Goal: Task Accomplishment & Management: Use online tool/utility

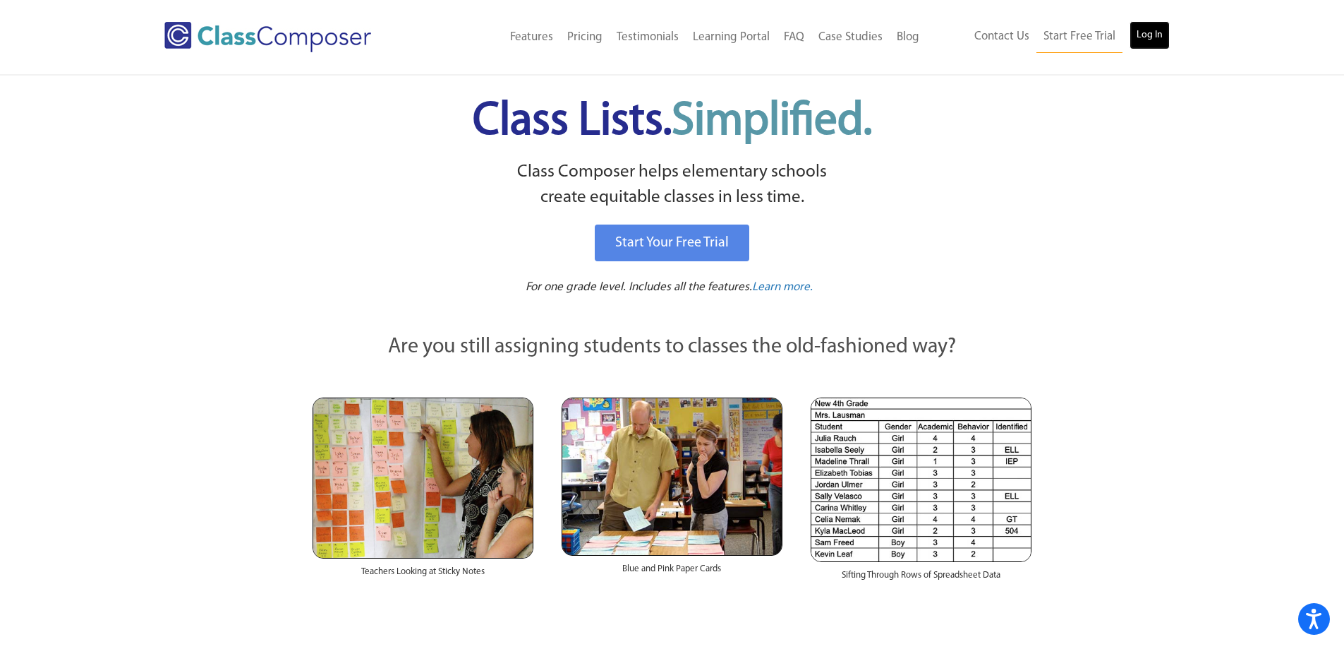
click at [1159, 43] on link "Log In" at bounding box center [1150, 35] width 40 height 28
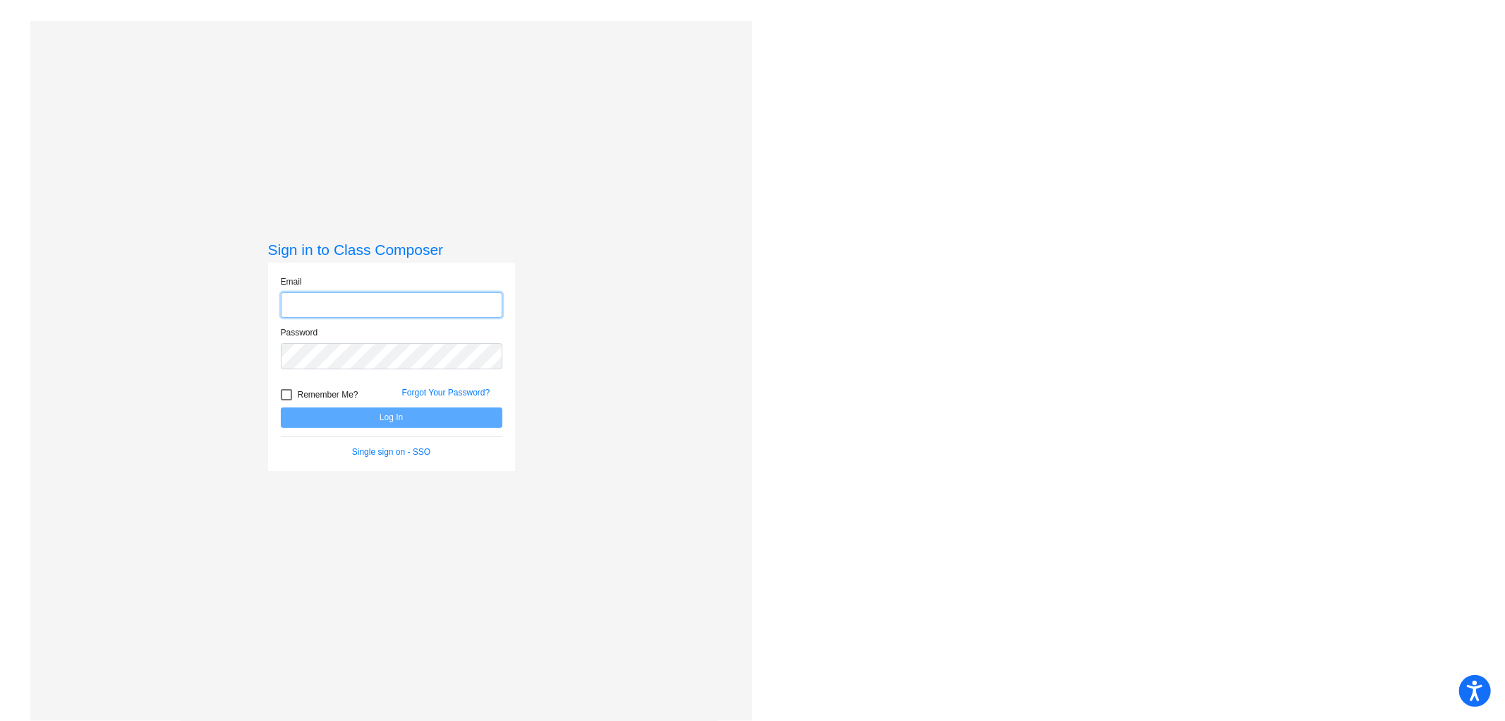
type input "kshellabarger@cvs.k12.mi.us"
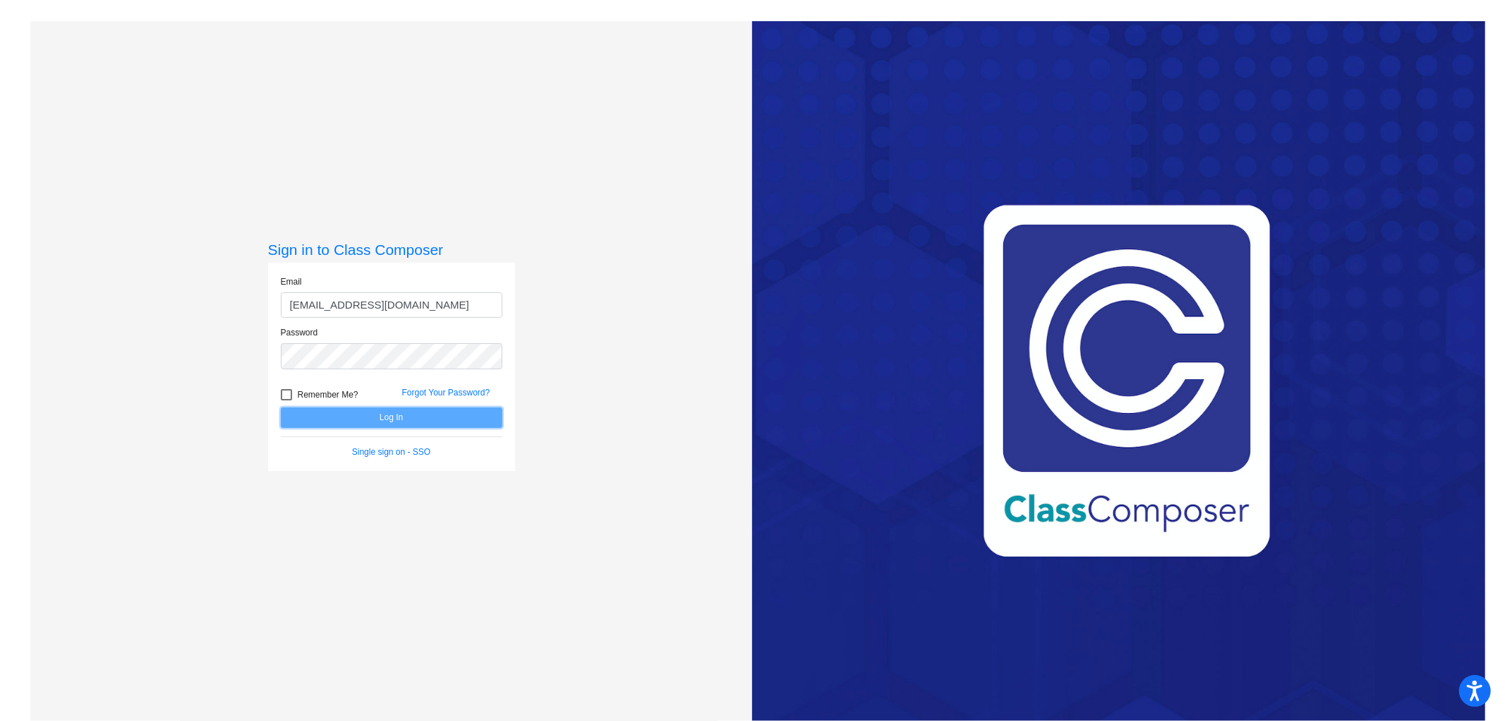
click at [432, 426] on button "Log In" at bounding box center [392, 417] width 222 height 20
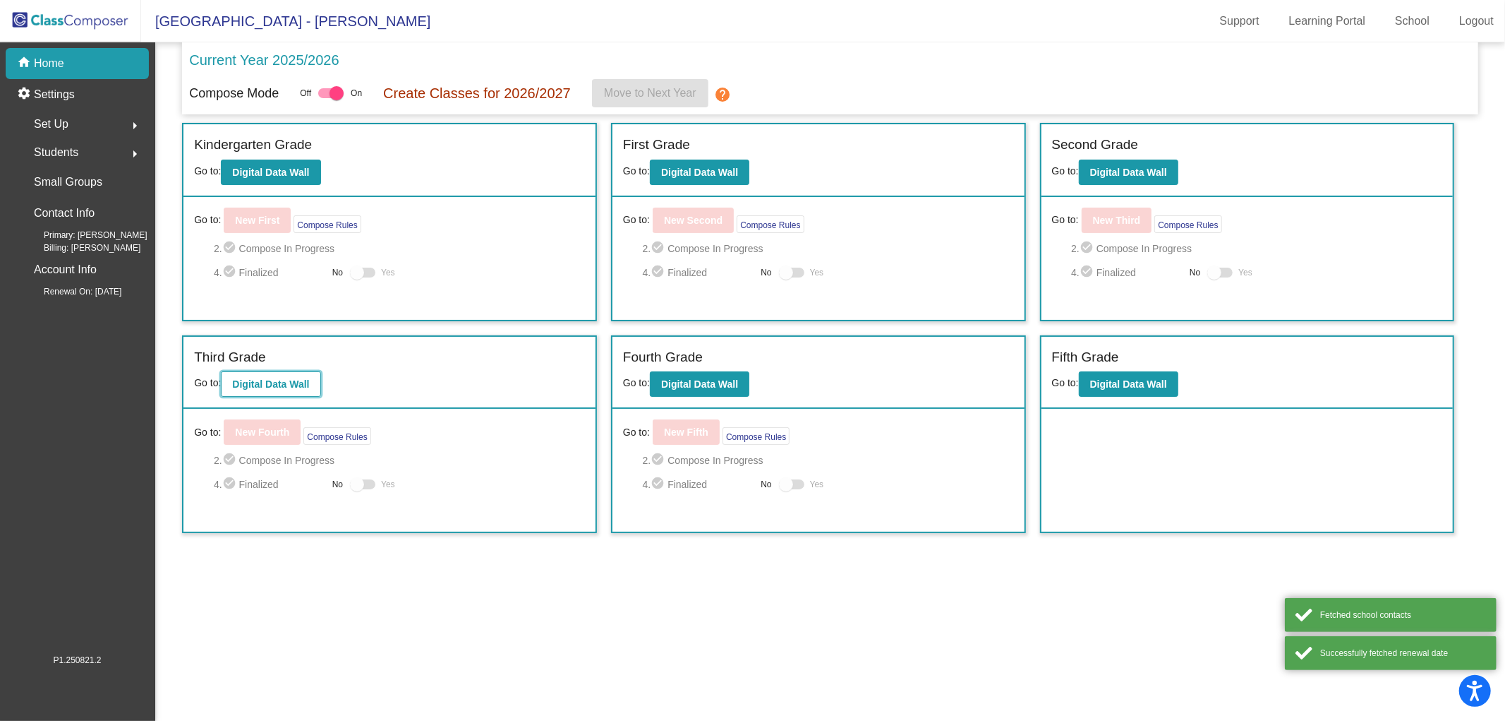
click at [300, 381] on b "Digital Data Wall" at bounding box center [270, 383] width 77 height 11
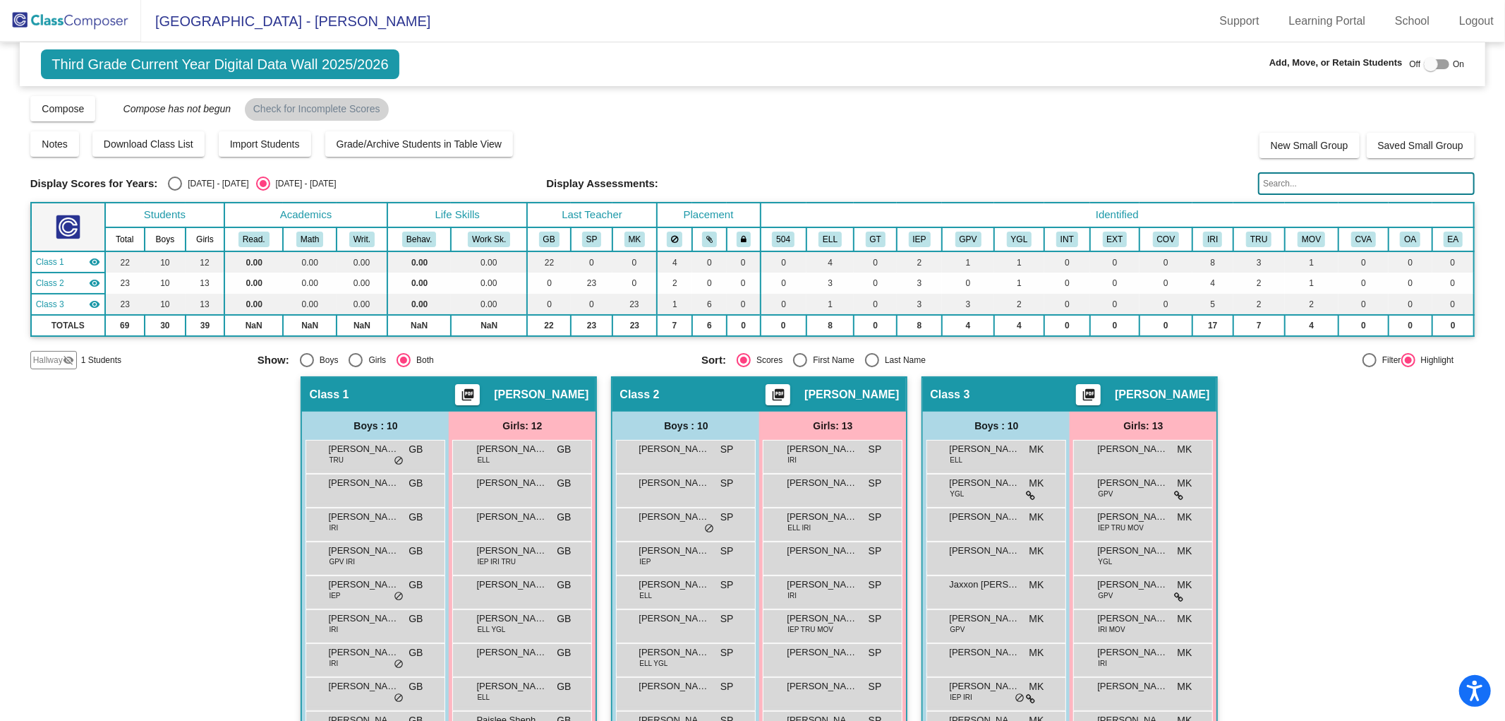
click at [307, 360] on div "Select an option" at bounding box center [307, 360] width 0 height 0
click at [306, 367] on input "Boys" at bounding box center [306, 367] width 1 height 1
radio input "true"
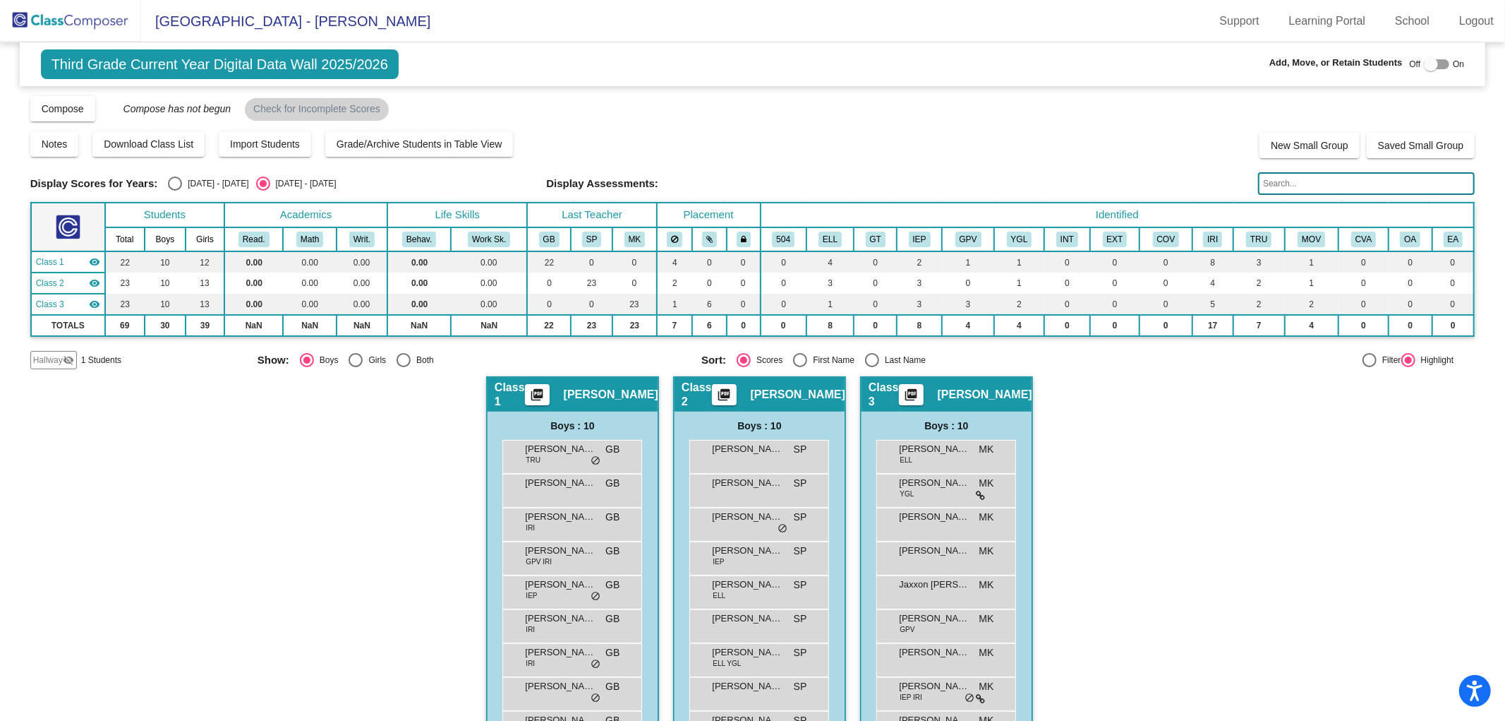
click at [799, 358] on div "Select an option" at bounding box center [800, 360] width 14 height 14
click at [800, 367] on input "First Name" at bounding box center [800, 367] width 1 height 1
radio input "true"
click at [188, 181] on div "2024 - 2025" at bounding box center [215, 183] width 66 height 13
click at [175, 191] on input "2024 - 2025" at bounding box center [174, 191] width 1 height 1
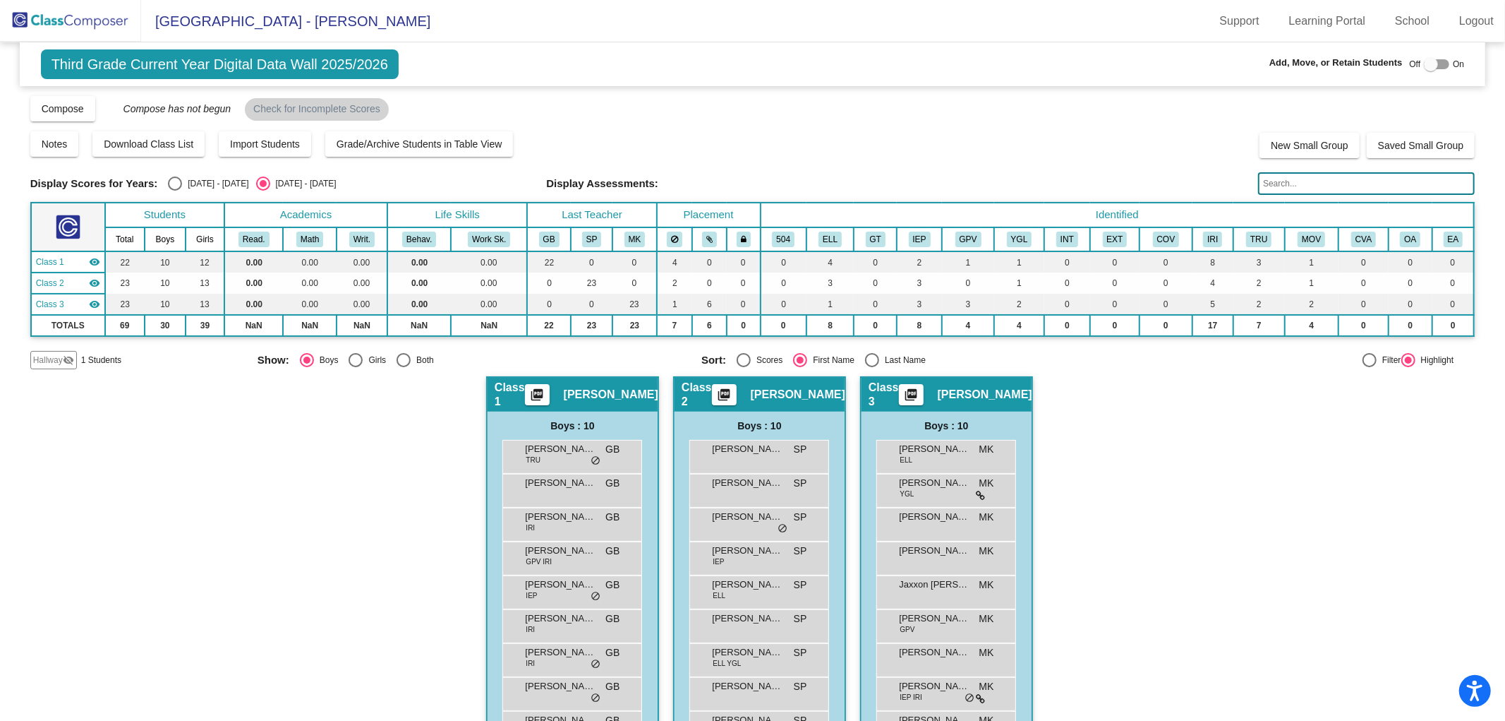
radio input "true"
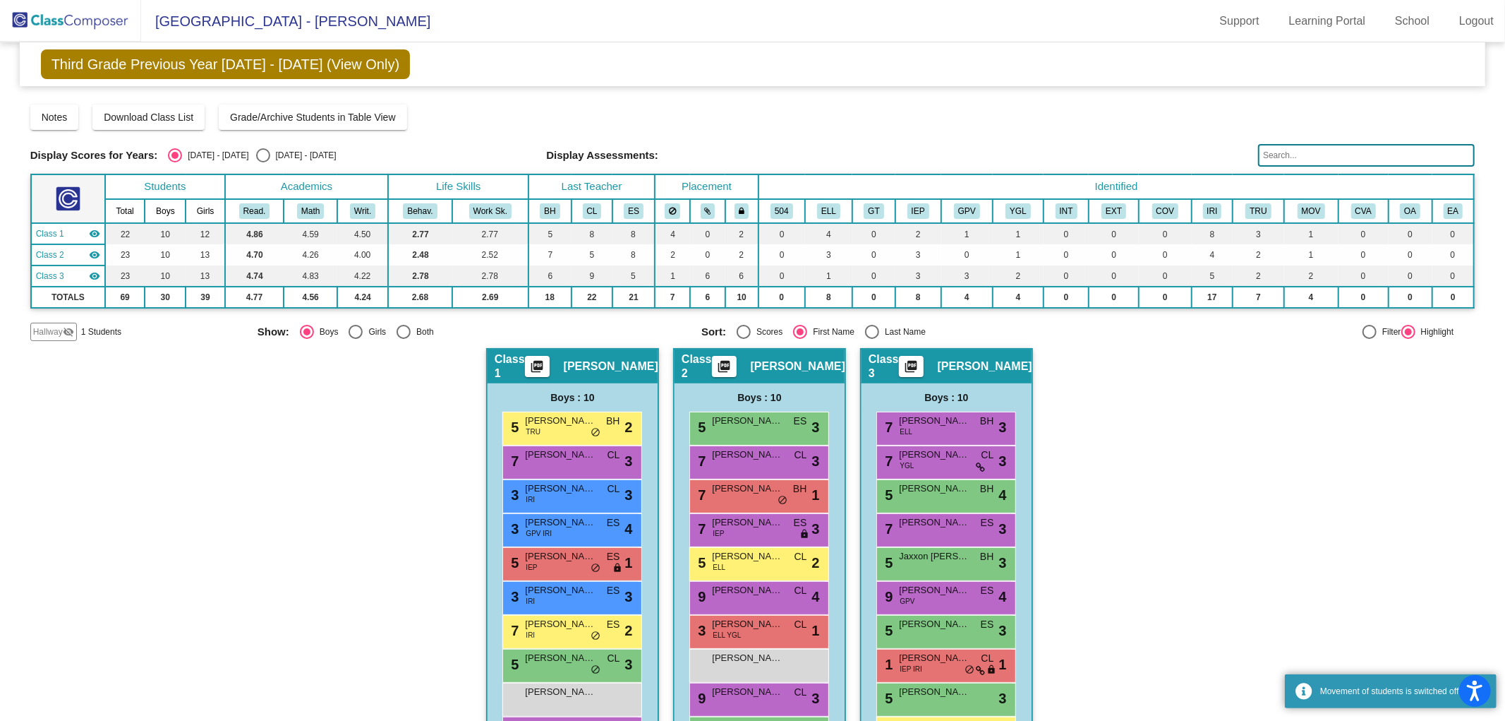
click at [312, 332] on div "Select an option" at bounding box center [307, 332] width 14 height 14
click at [307, 339] on input "Boys" at bounding box center [306, 339] width 1 height 1
click at [399, 332] on div "Select an option" at bounding box center [404, 332] width 14 height 14
click at [403, 339] on input "Both" at bounding box center [403, 339] width 1 height 1
radio input "true"
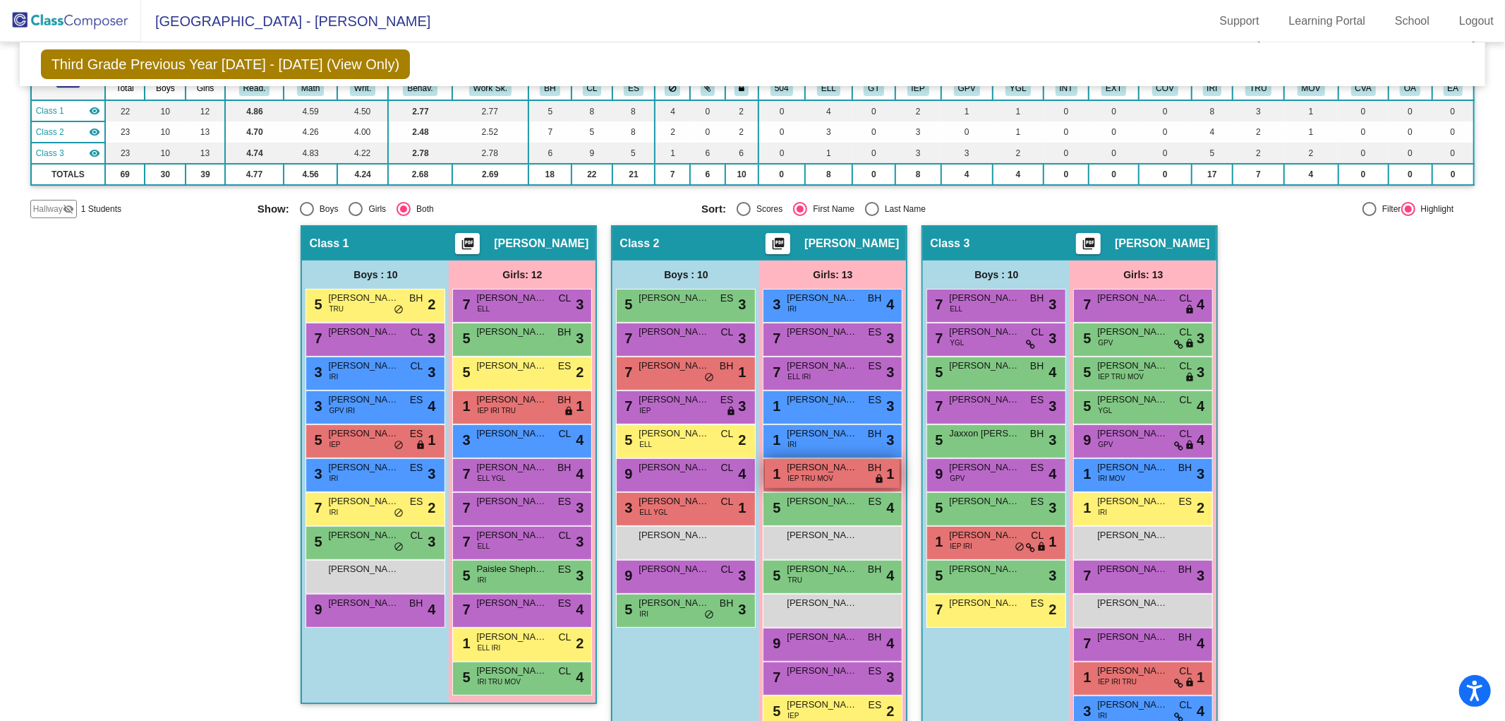
scroll to position [150, 0]
